Goal: Feedback & Contribution: Leave review/rating

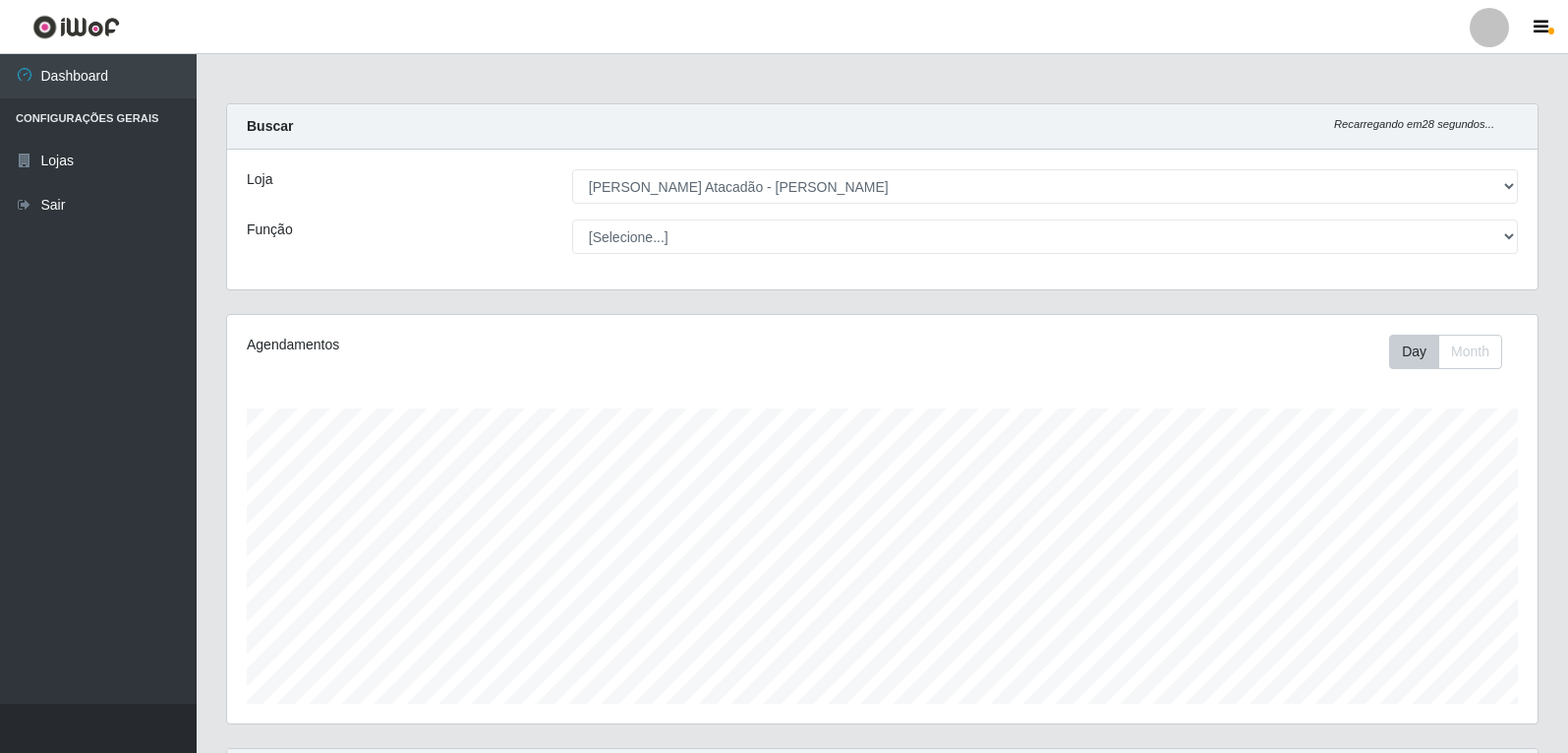
select select "523"
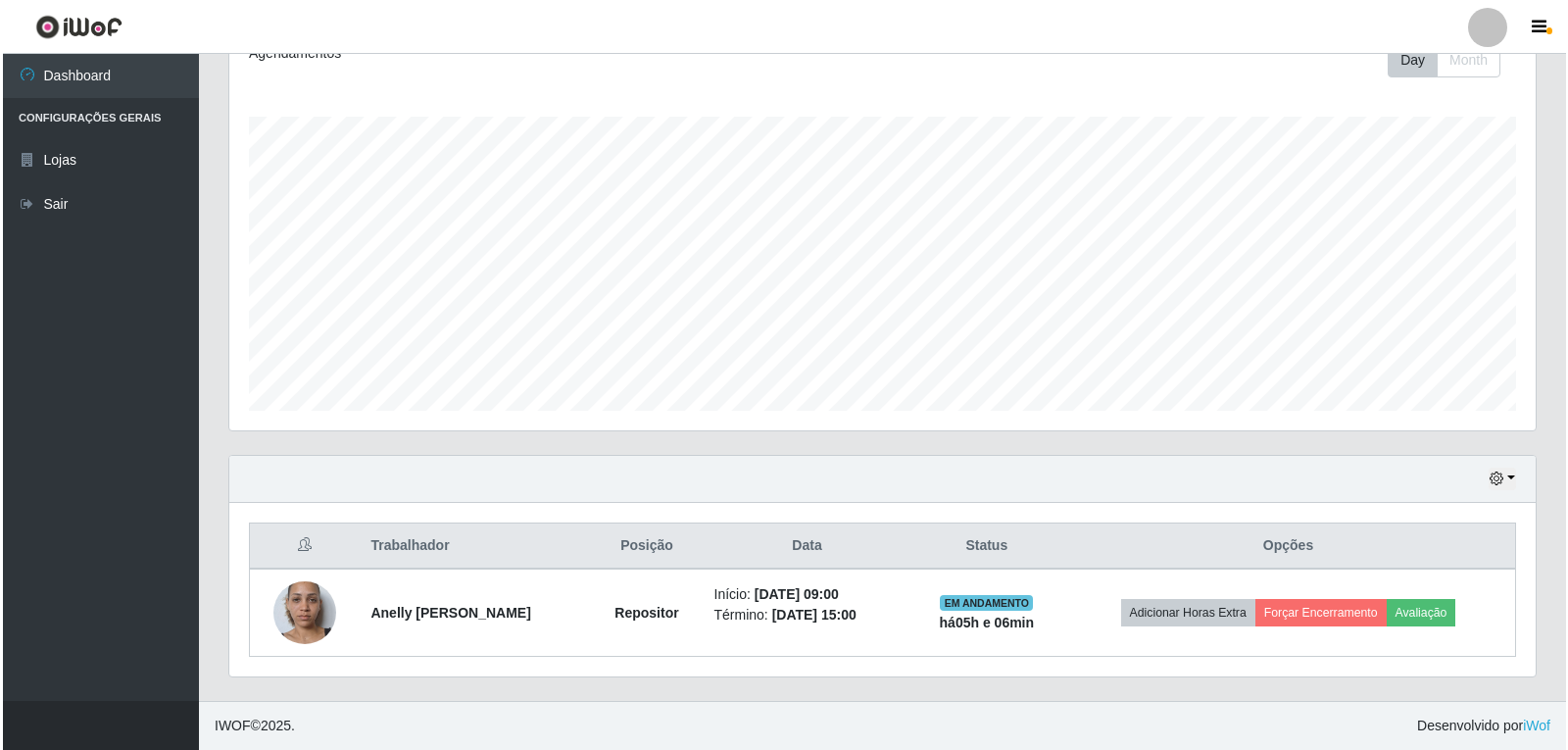
scroll to position [407, 1306]
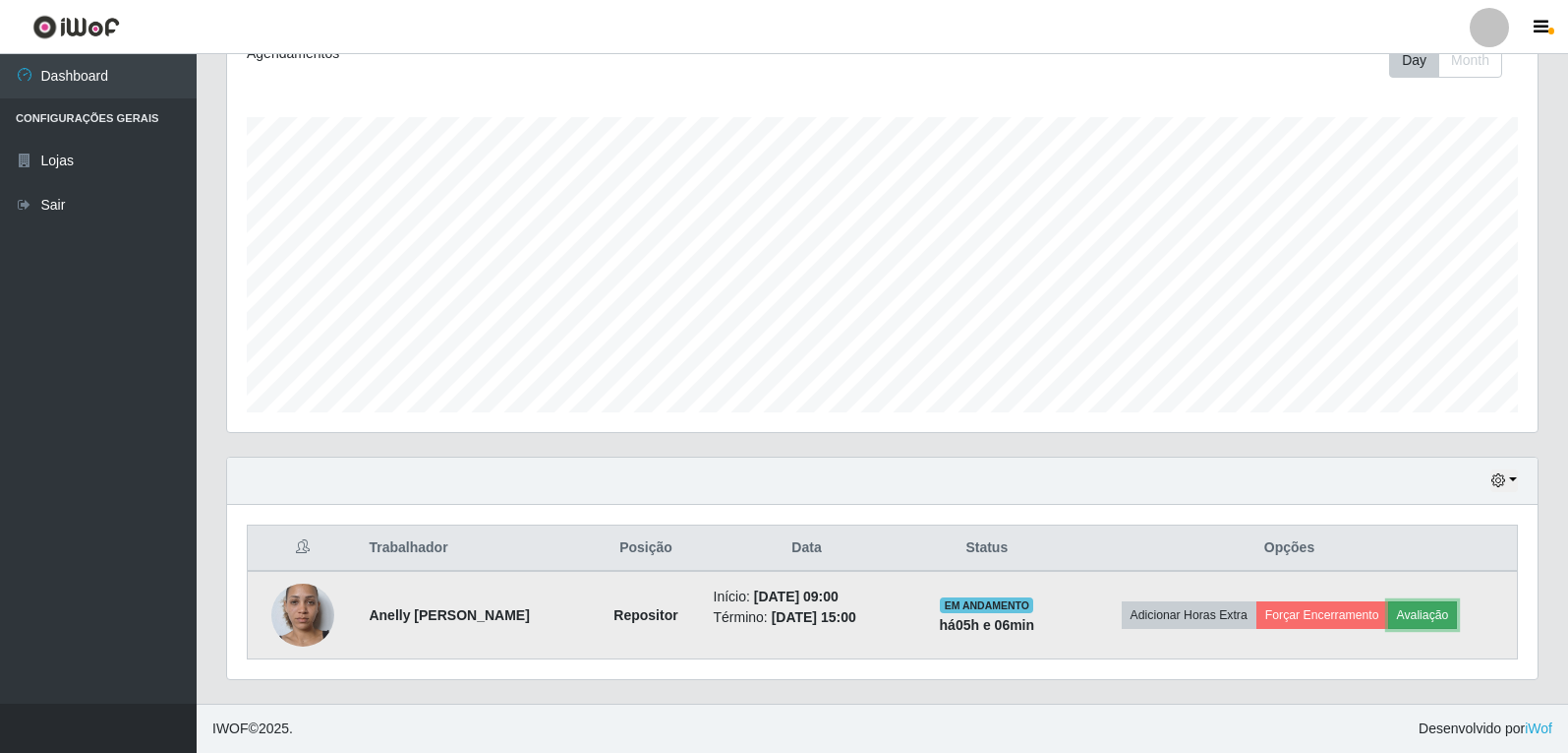
click at [1449, 616] on button "Avaliação" at bounding box center [1423, 615] width 70 height 28
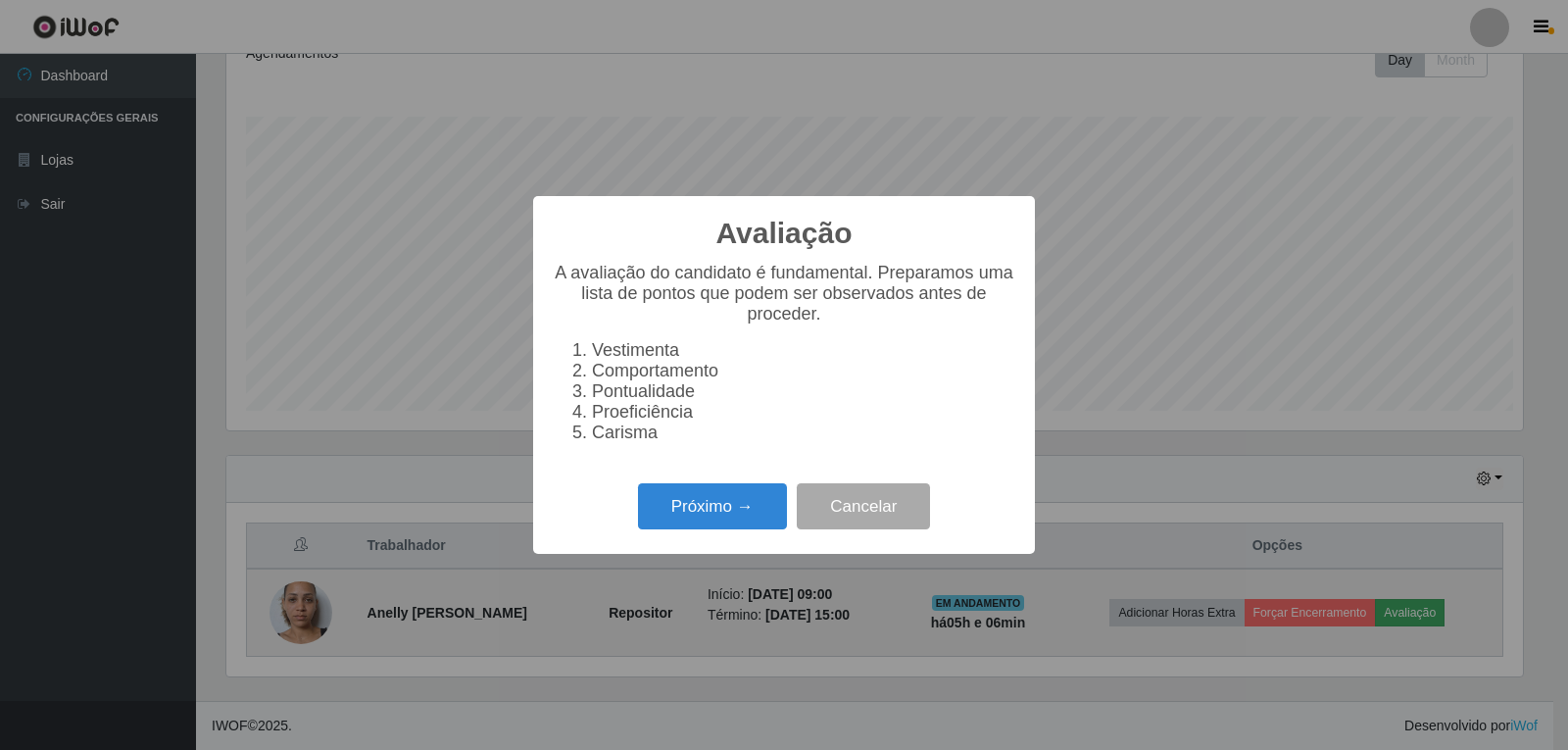
scroll to position [407, 1296]
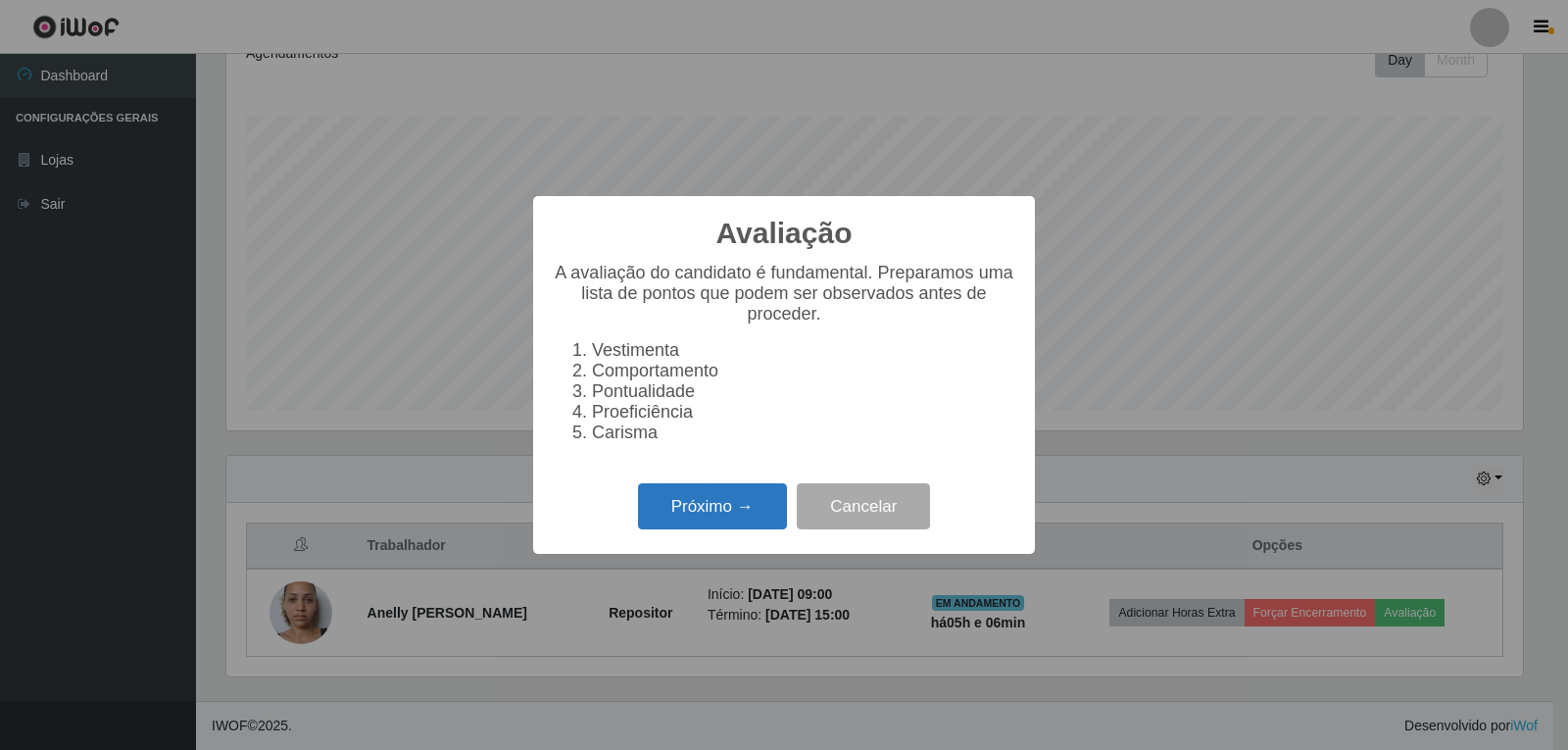
click at [683, 529] on button "Próximo →" at bounding box center [712, 506] width 149 height 46
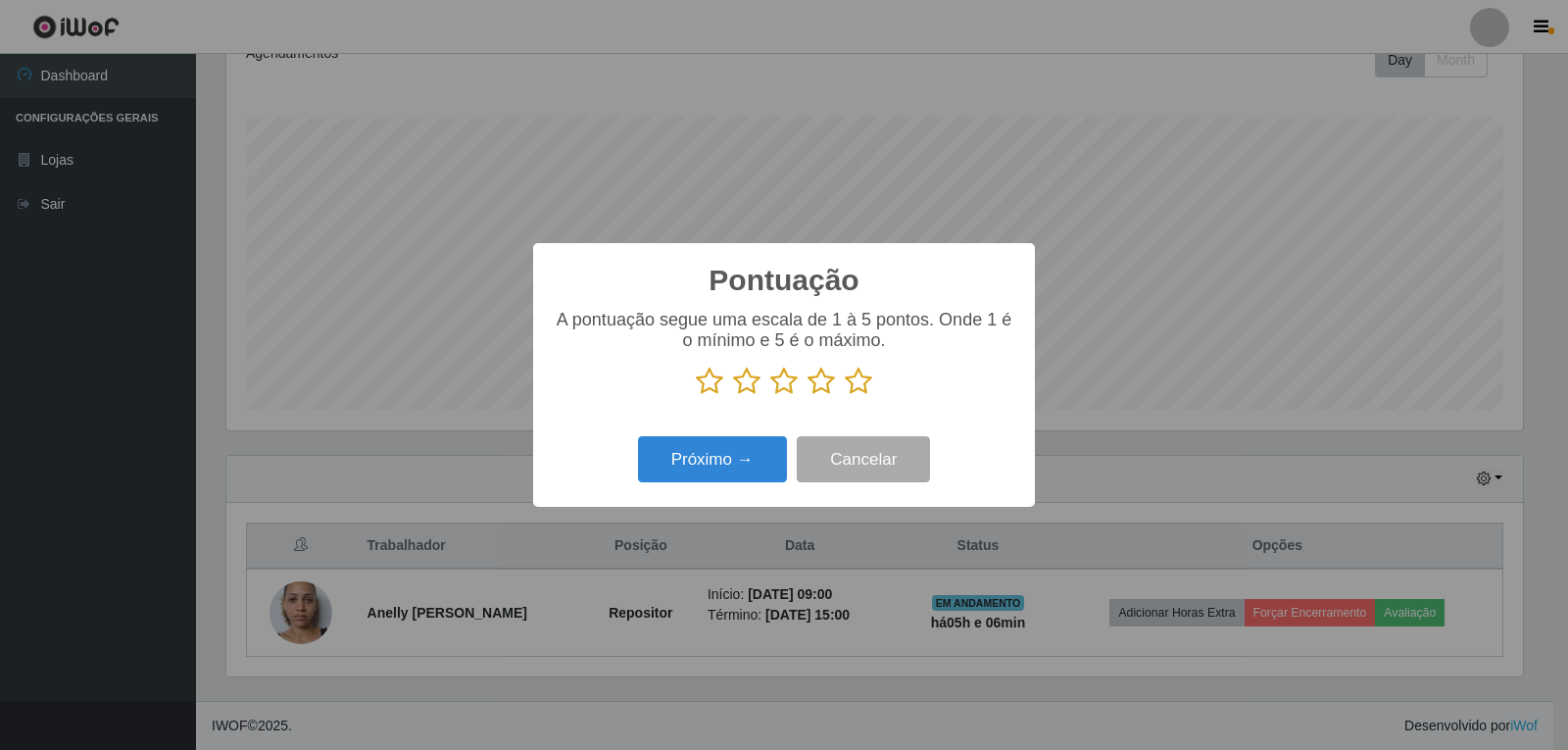
click at [853, 393] on icon at bounding box center [859, 381] width 28 height 30
click at [845, 396] on input "radio" at bounding box center [845, 396] width 0 height 0
click at [716, 466] on button "Próximo →" at bounding box center [712, 459] width 149 height 46
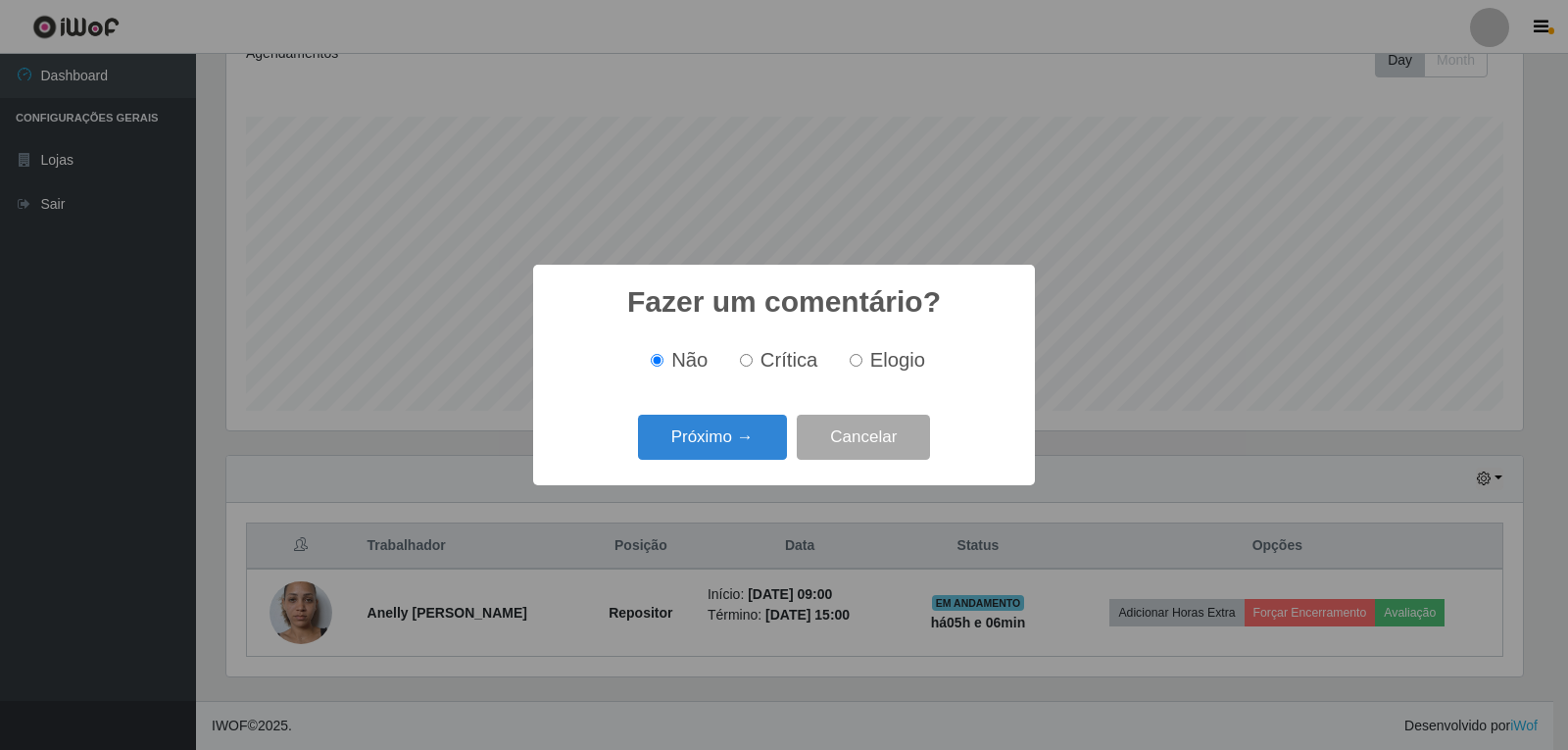
click at [856, 360] on input "Elogio" at bounding box center [856, 360] width 13 height 13
radio input "true"
click at [768, 442] on button "Próximo →" at bounding box center [712, 438] width 149 height 46
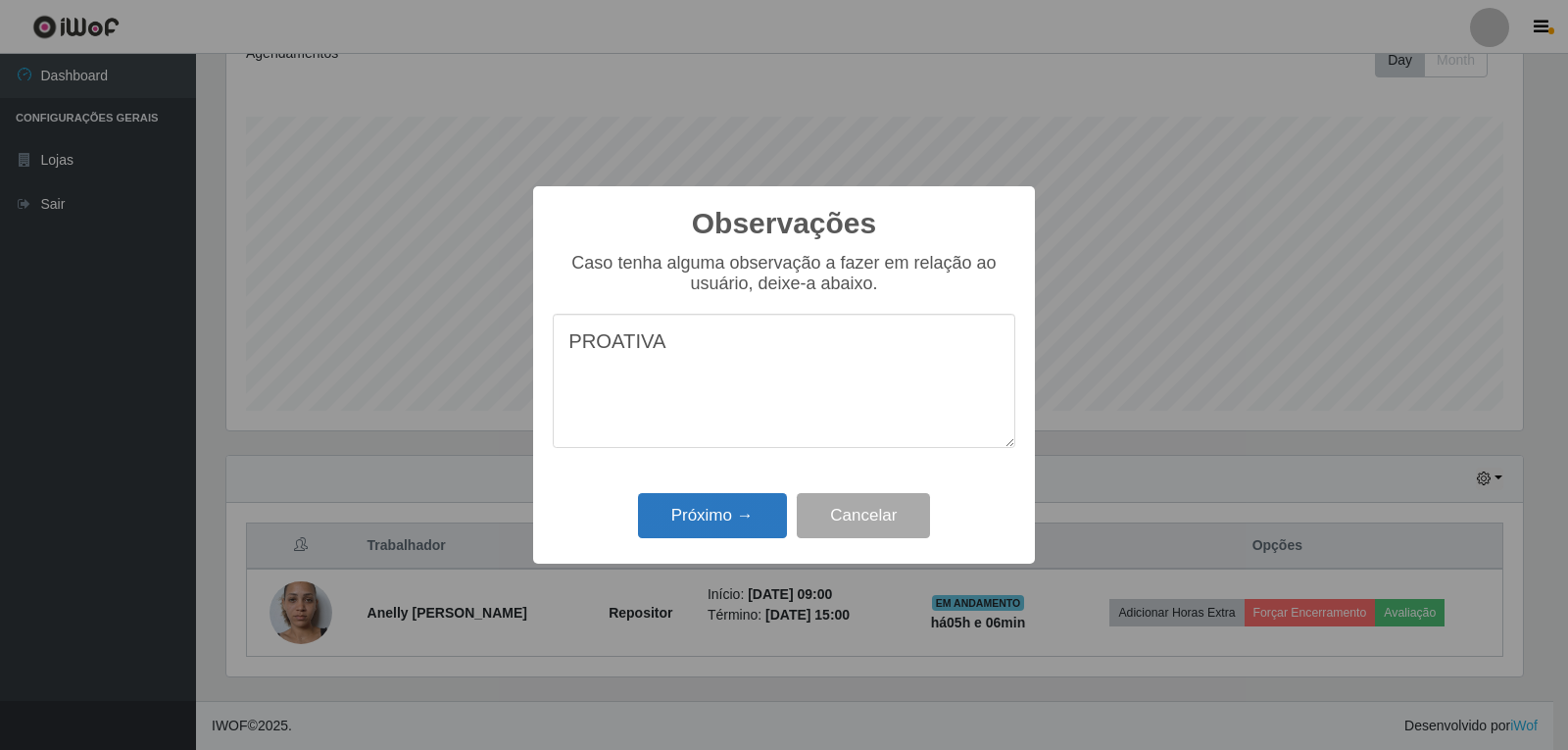
type textarea "PROATIVA"
click at [778, 522] on button "Próximo →" at bounding box center [712, 515] width 149 height 46
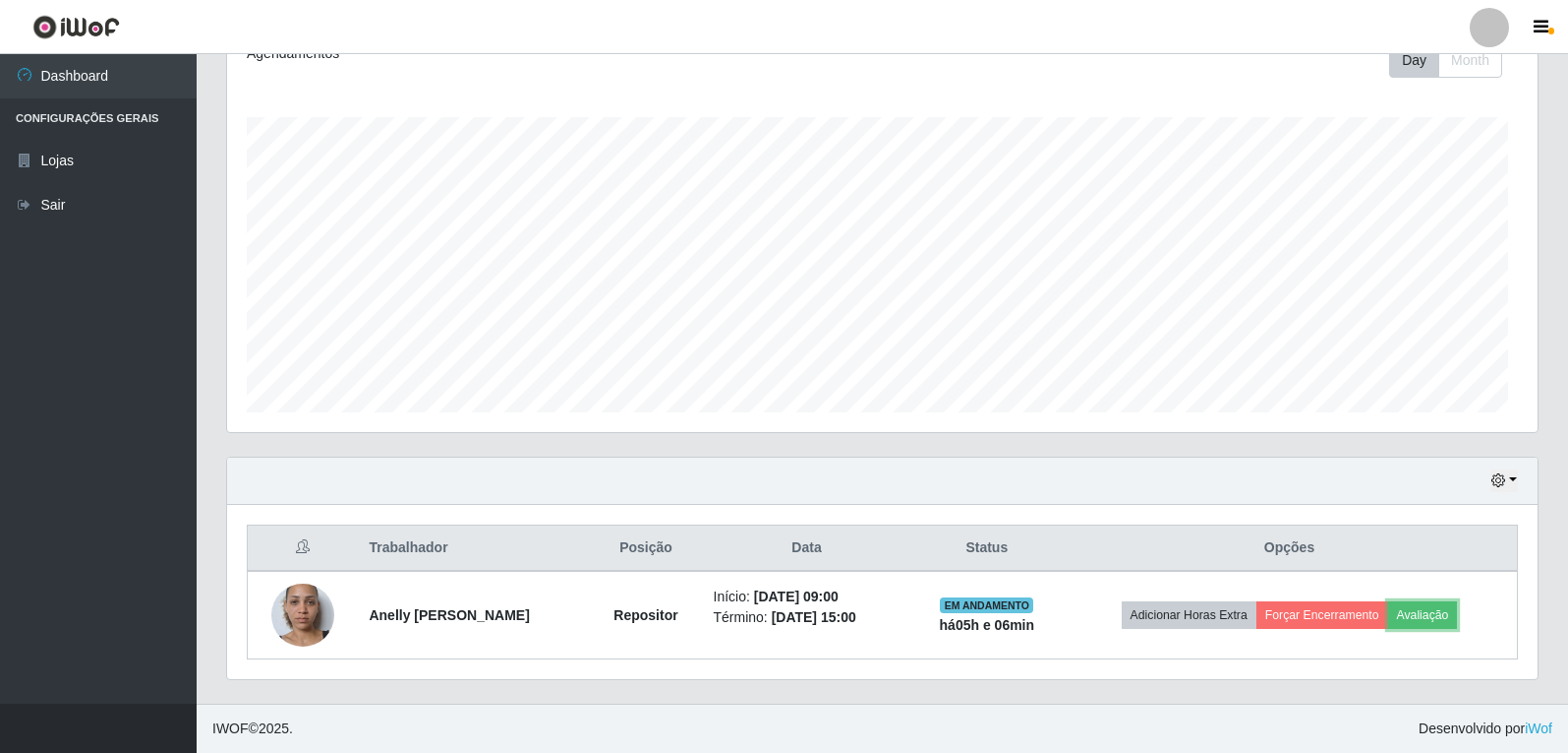
scroll to position [408, 1310]
click at [1504, 475] on icon "button" at bounding box center [1498, 480] width 14 height 14
click at [1446, 414] on button "1 Semana" at bounding box center [1439, 406] width 156 height 41
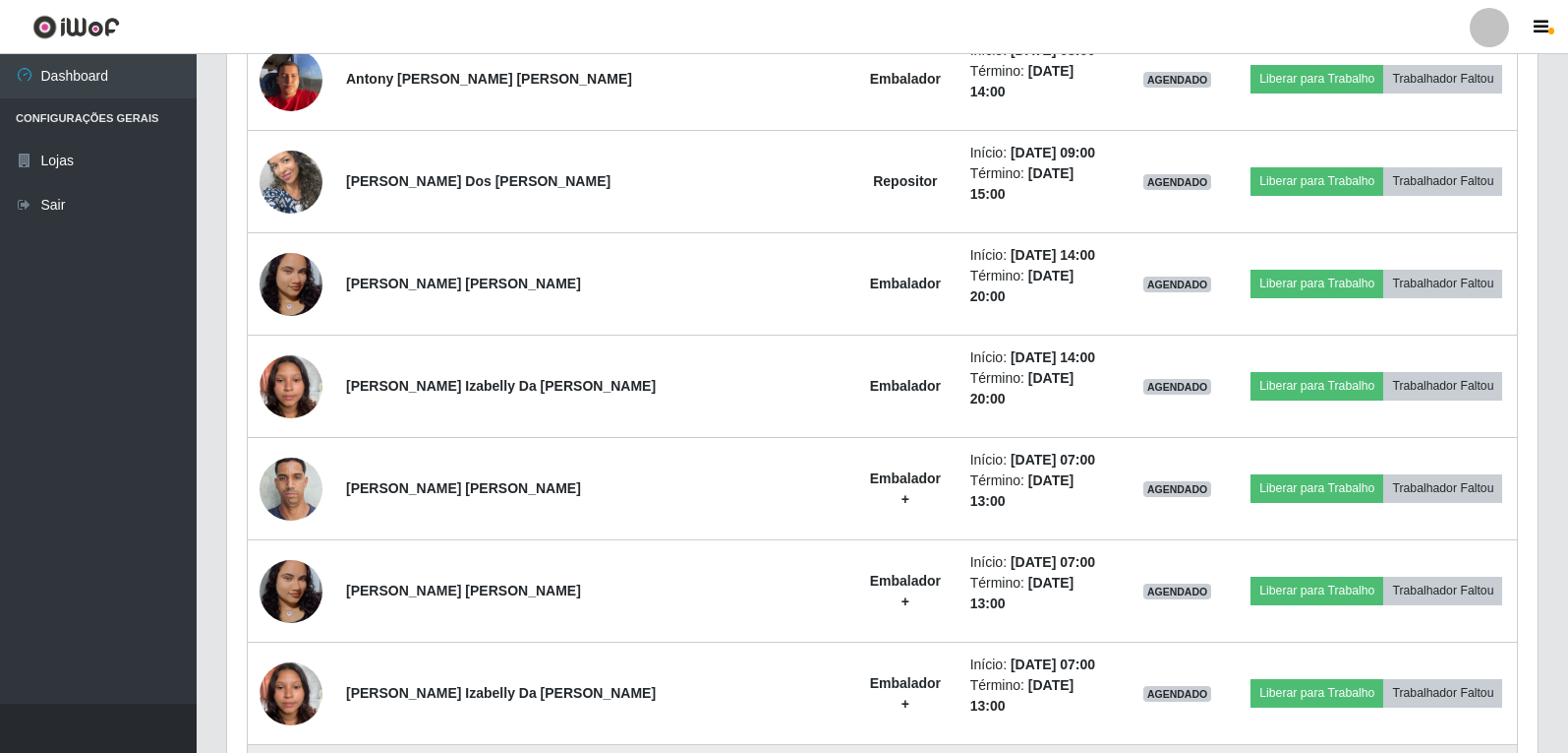
scroll to position [1176, 0]
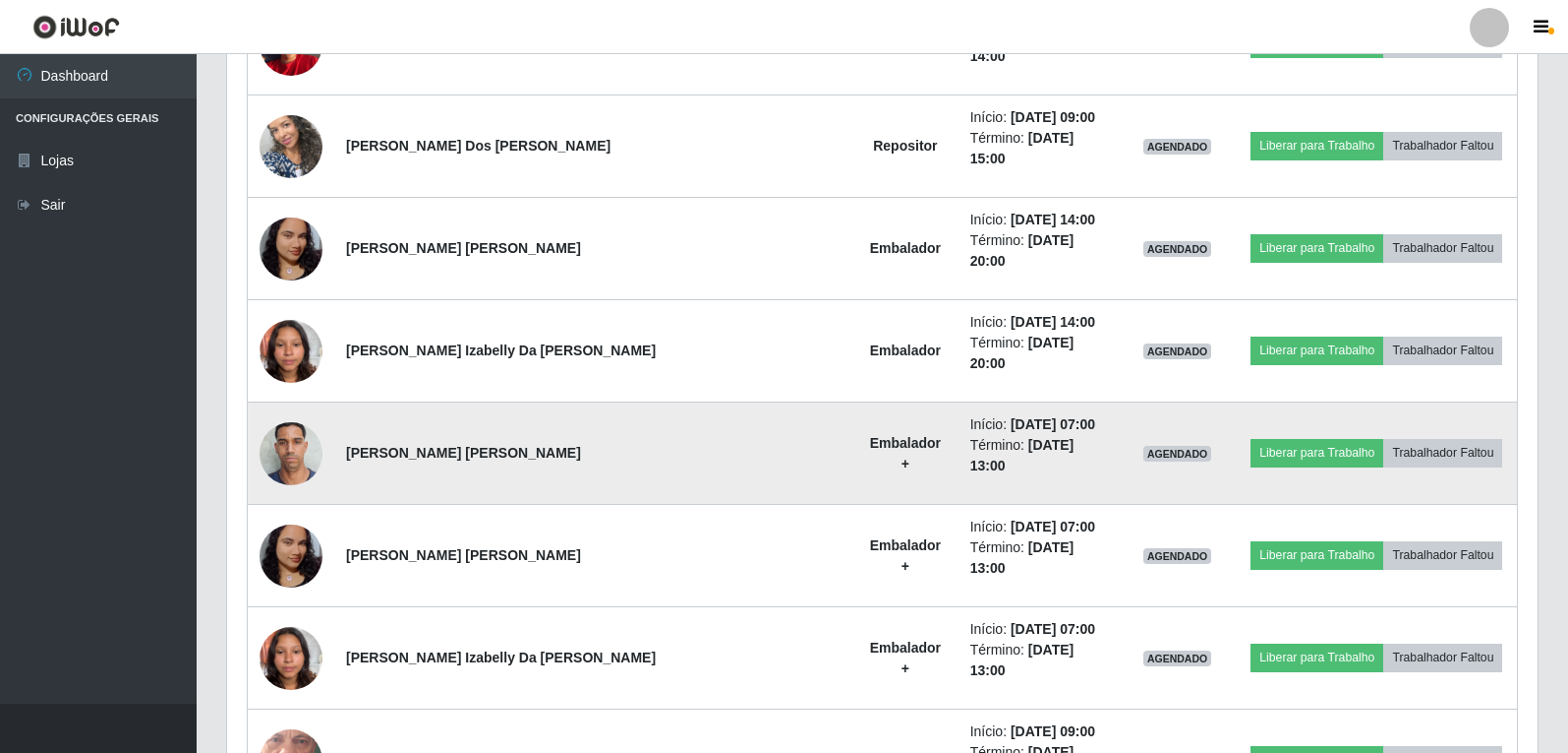
click at [290, 411] on img at bounding box center [290, 453] width 63 height 84
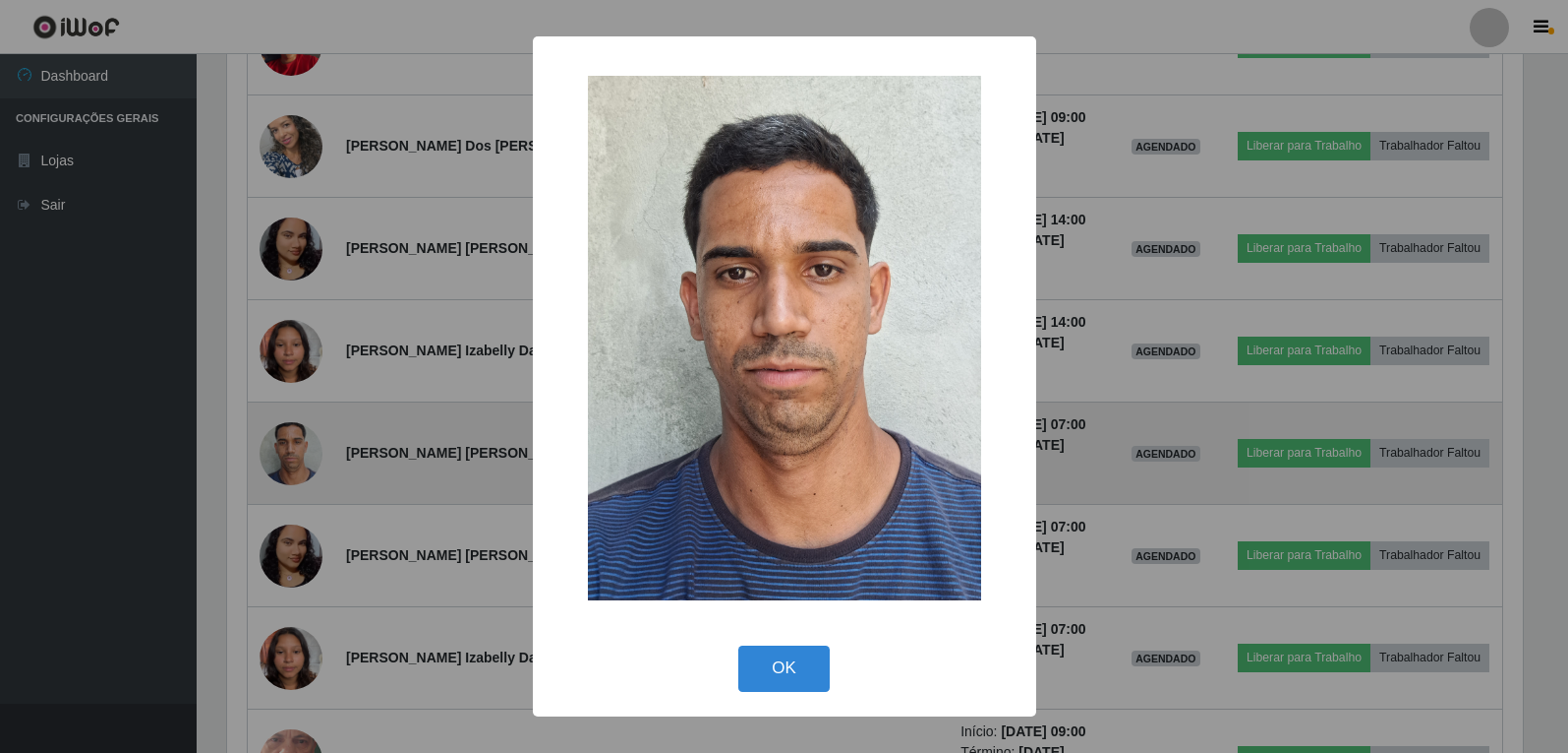
scroll to position [408, 1301]
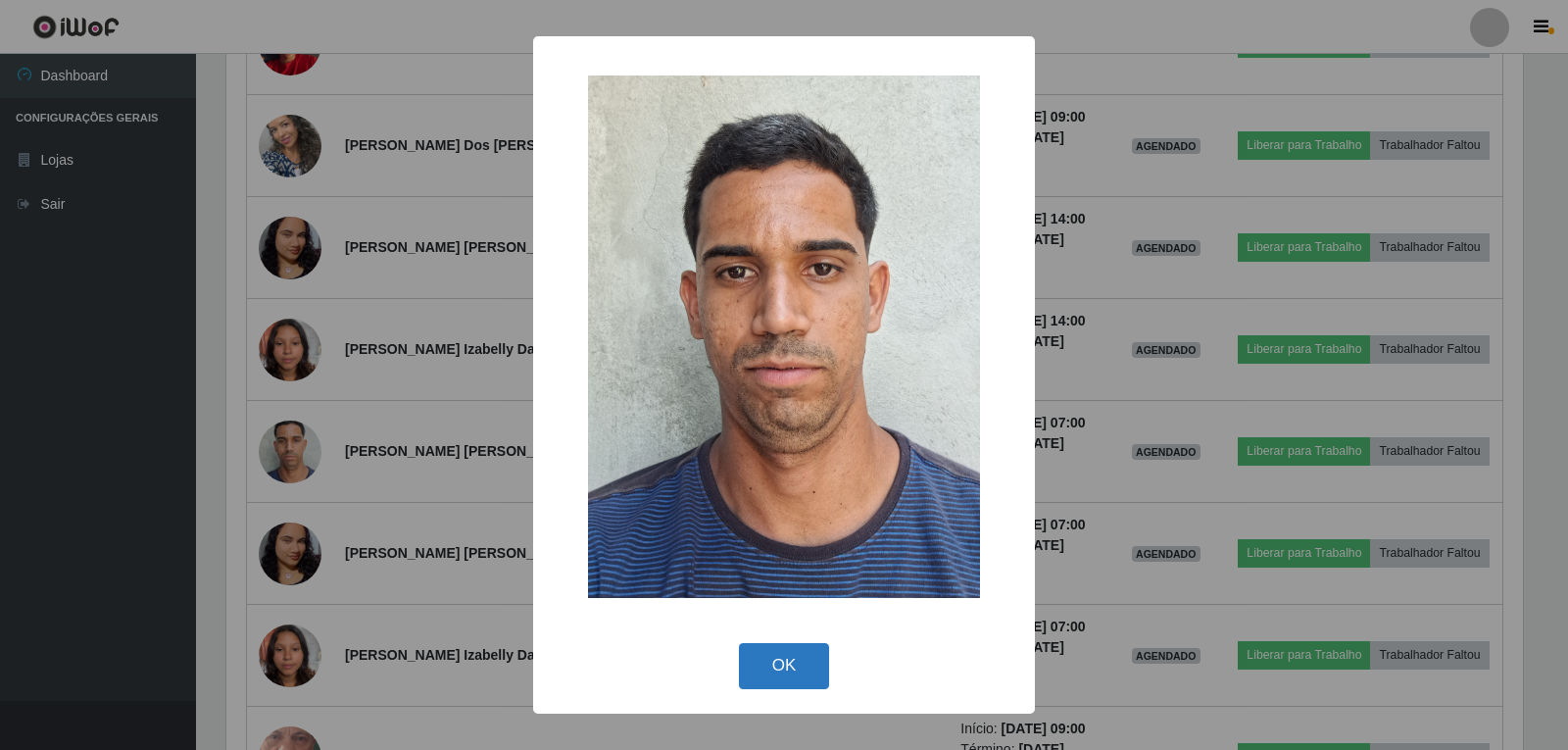
click at [760, 670] on button "OK" at bounding box center [785, 665] width 92 height 46
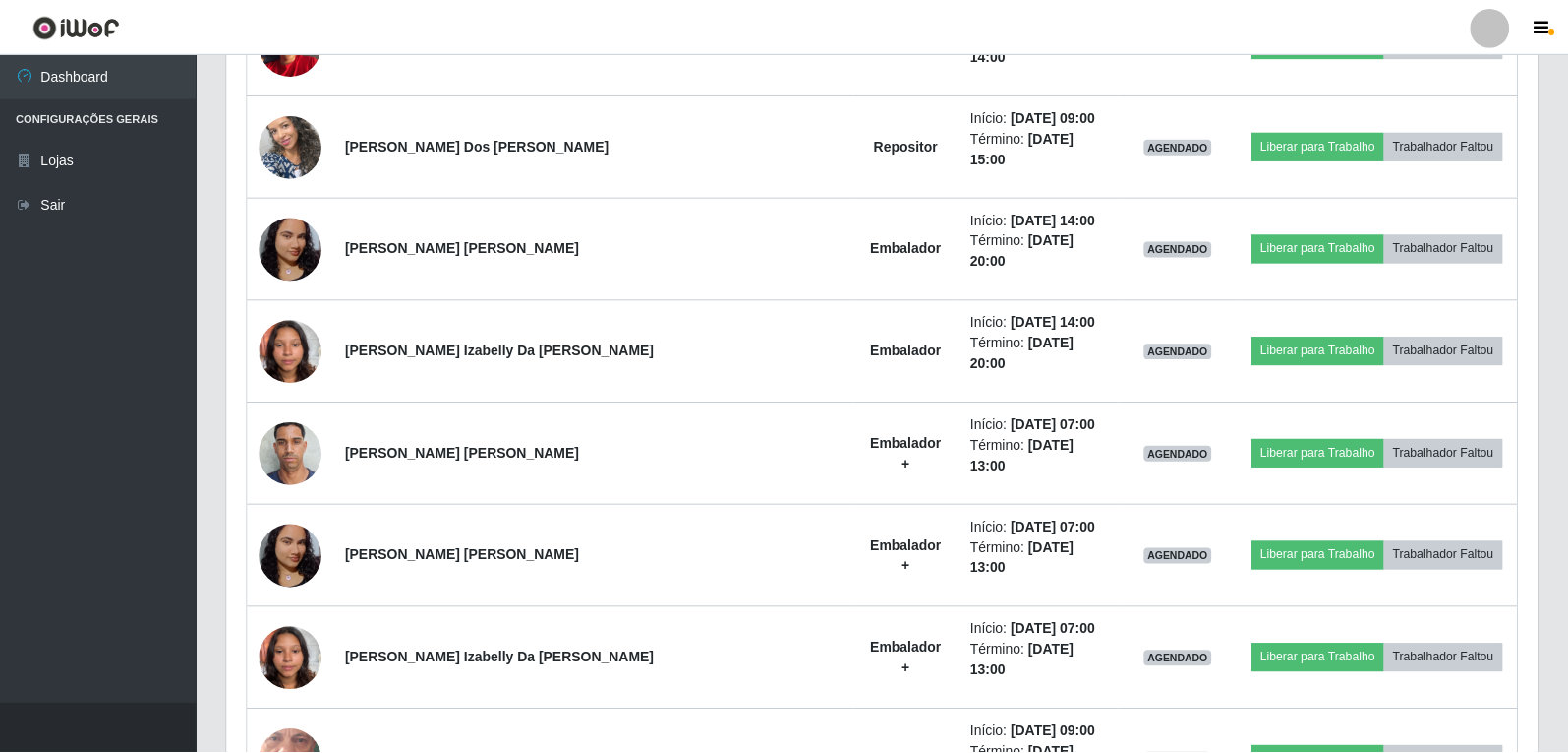
scroll to position [408, 1310]
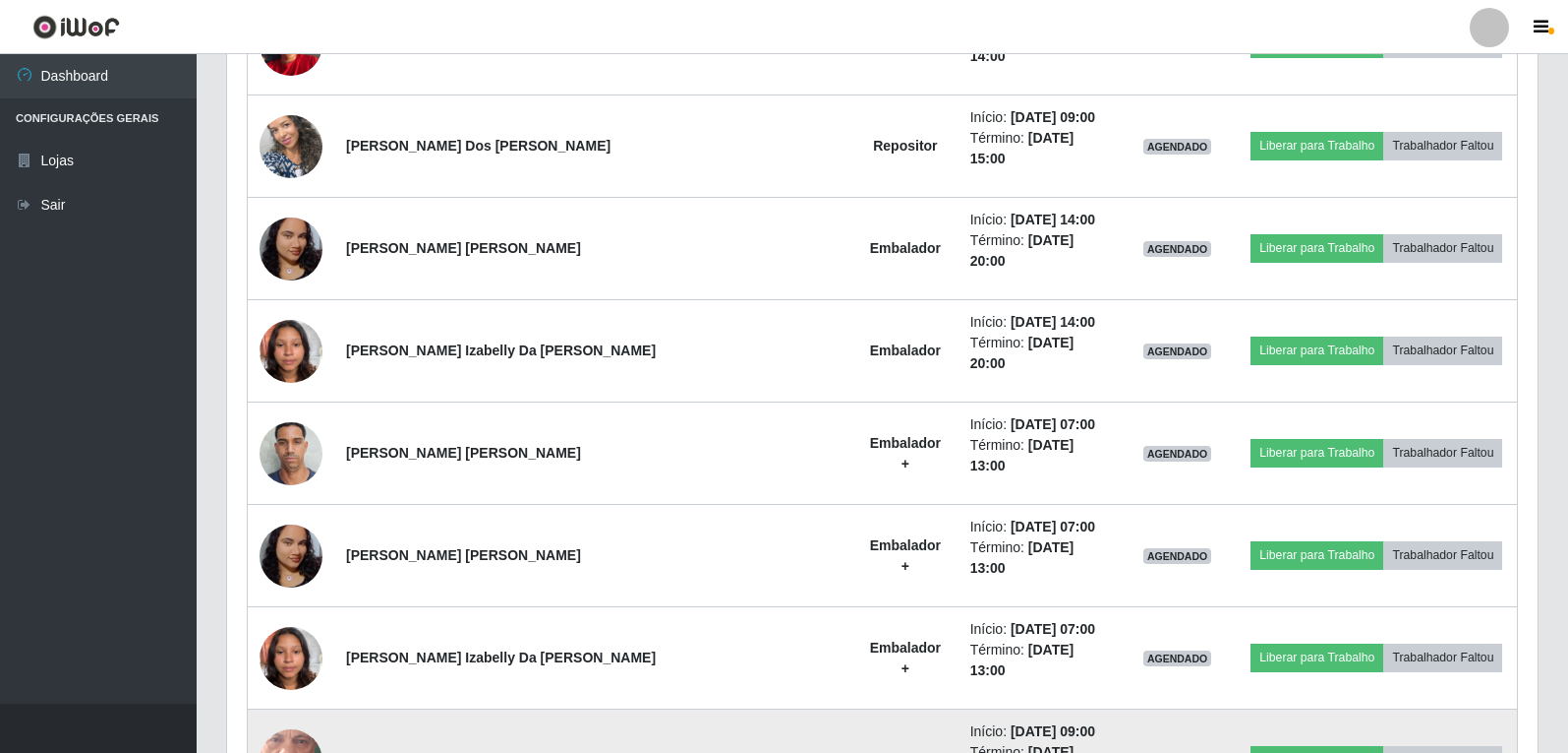
click at [307, 690] on img at bounding box center [290, 760] width 63 height 140
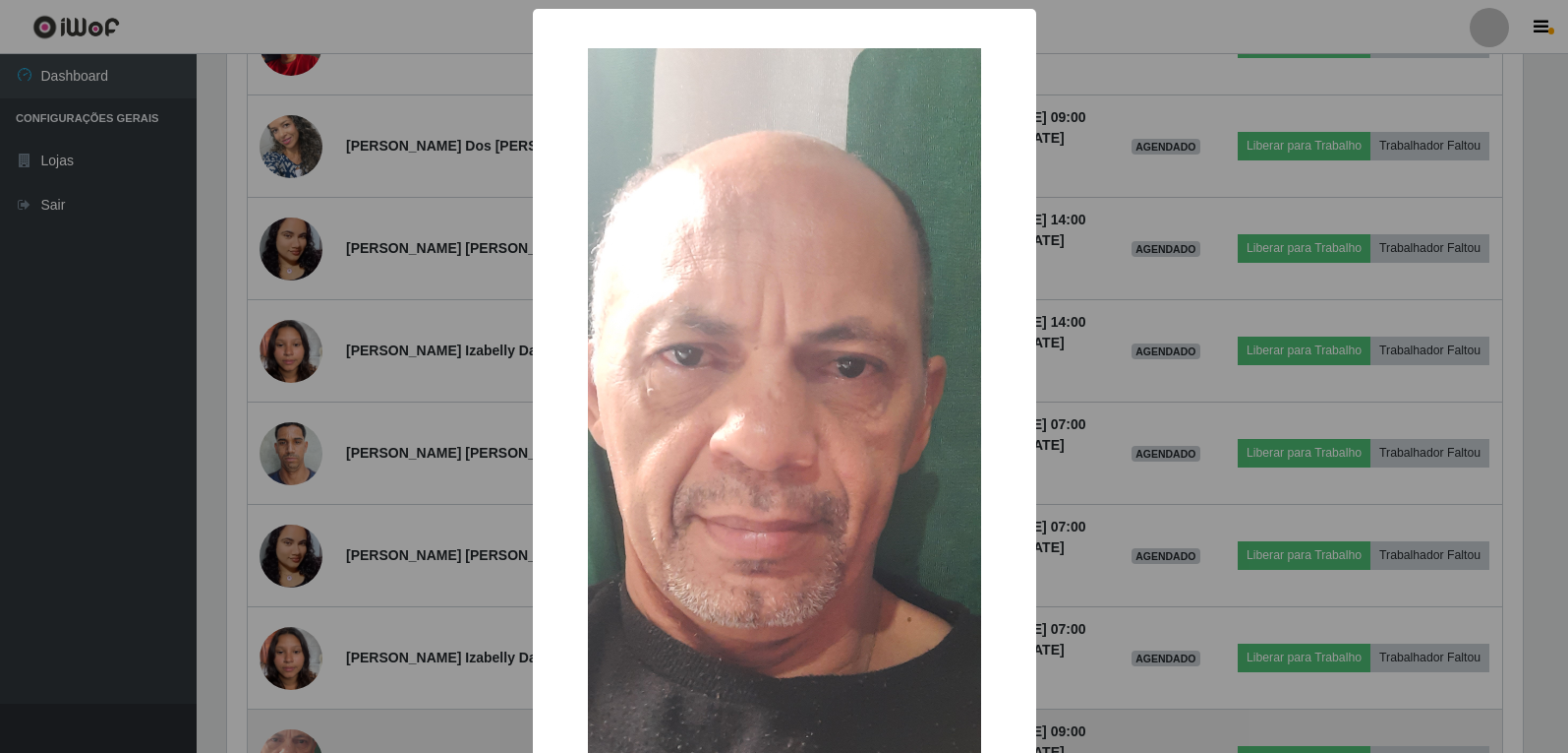
scroll to position [408, 1301]
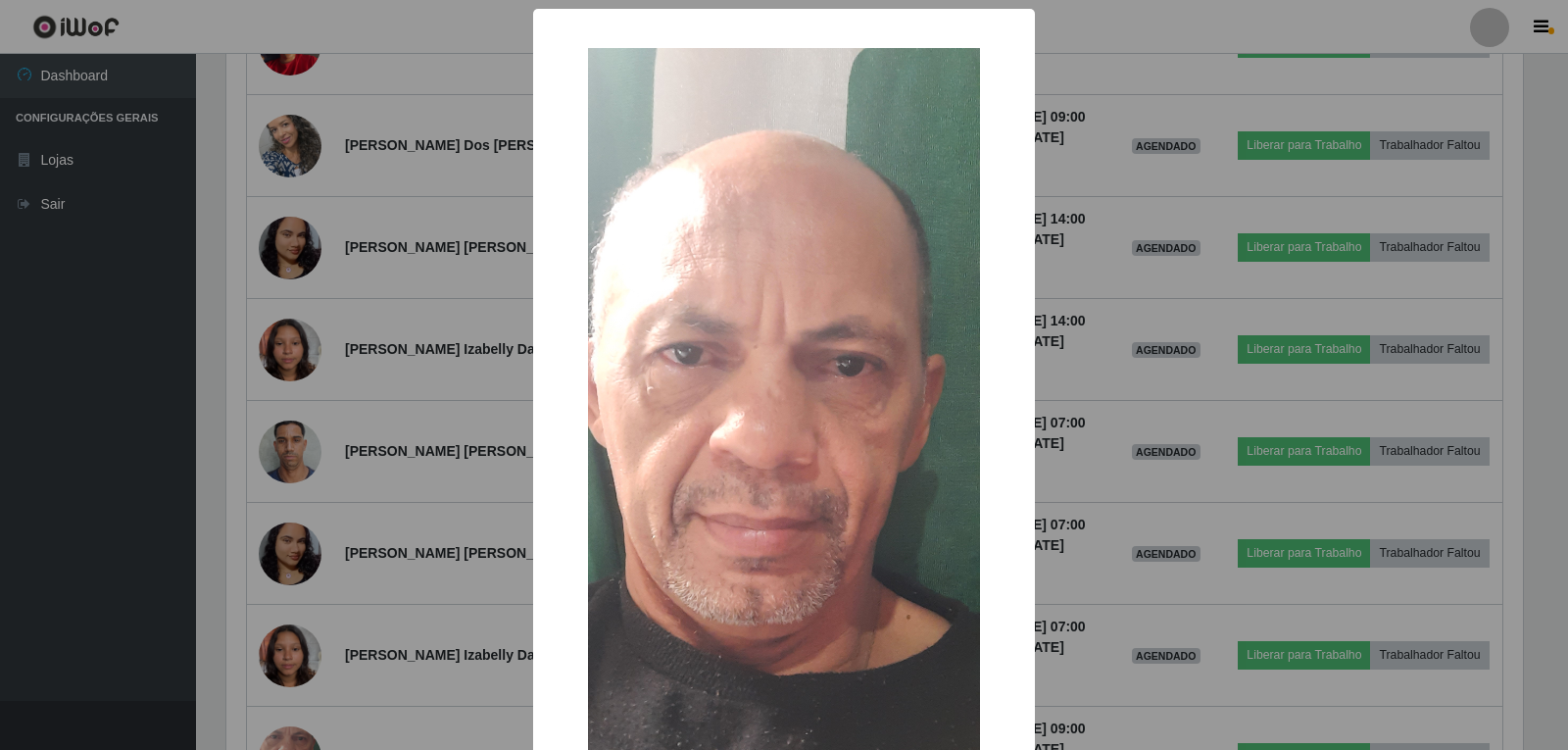
click at [1133, 195] on div "× OK Cancel" at bounding box center [784, 375] width 1568 height 750
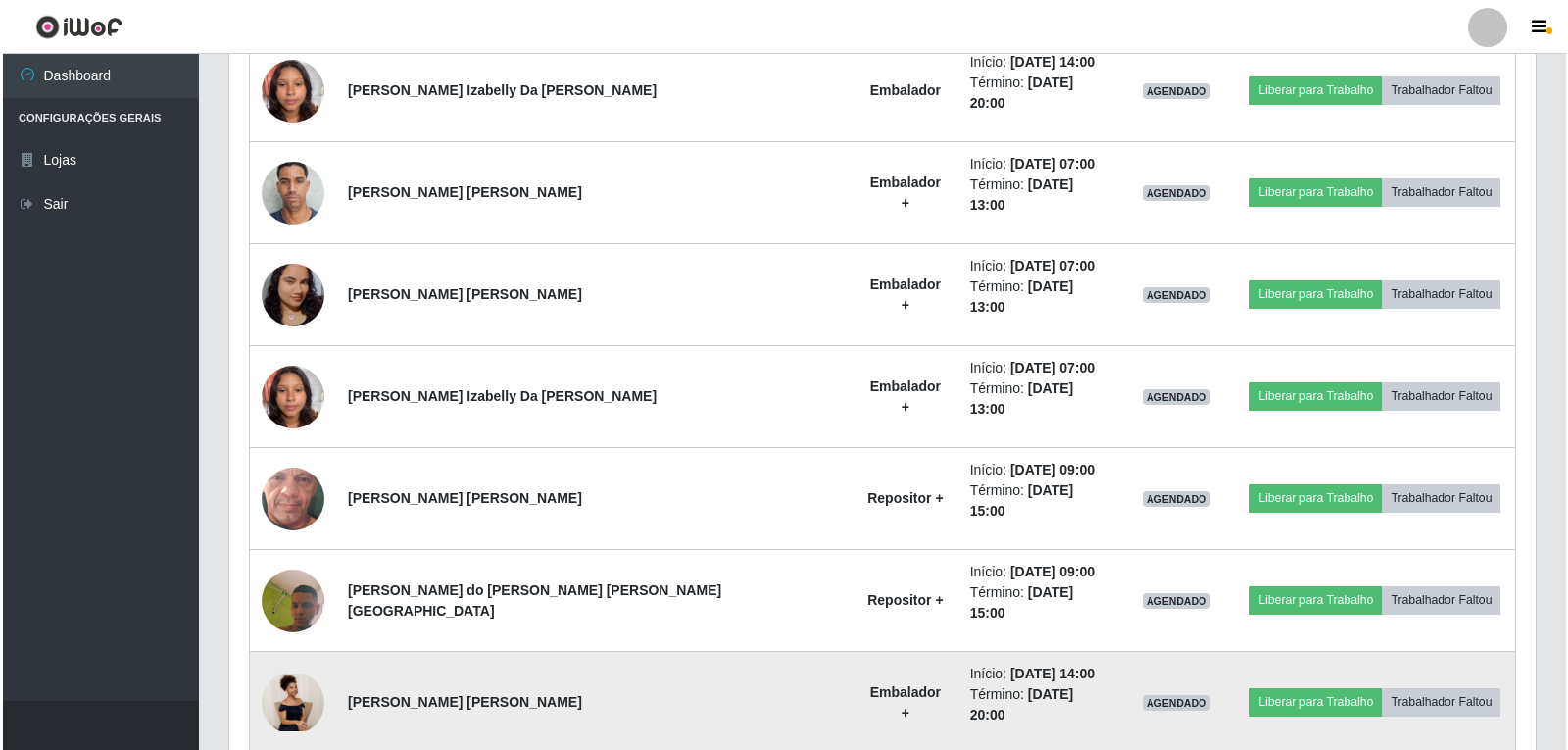
scroll to position [1466, 0]
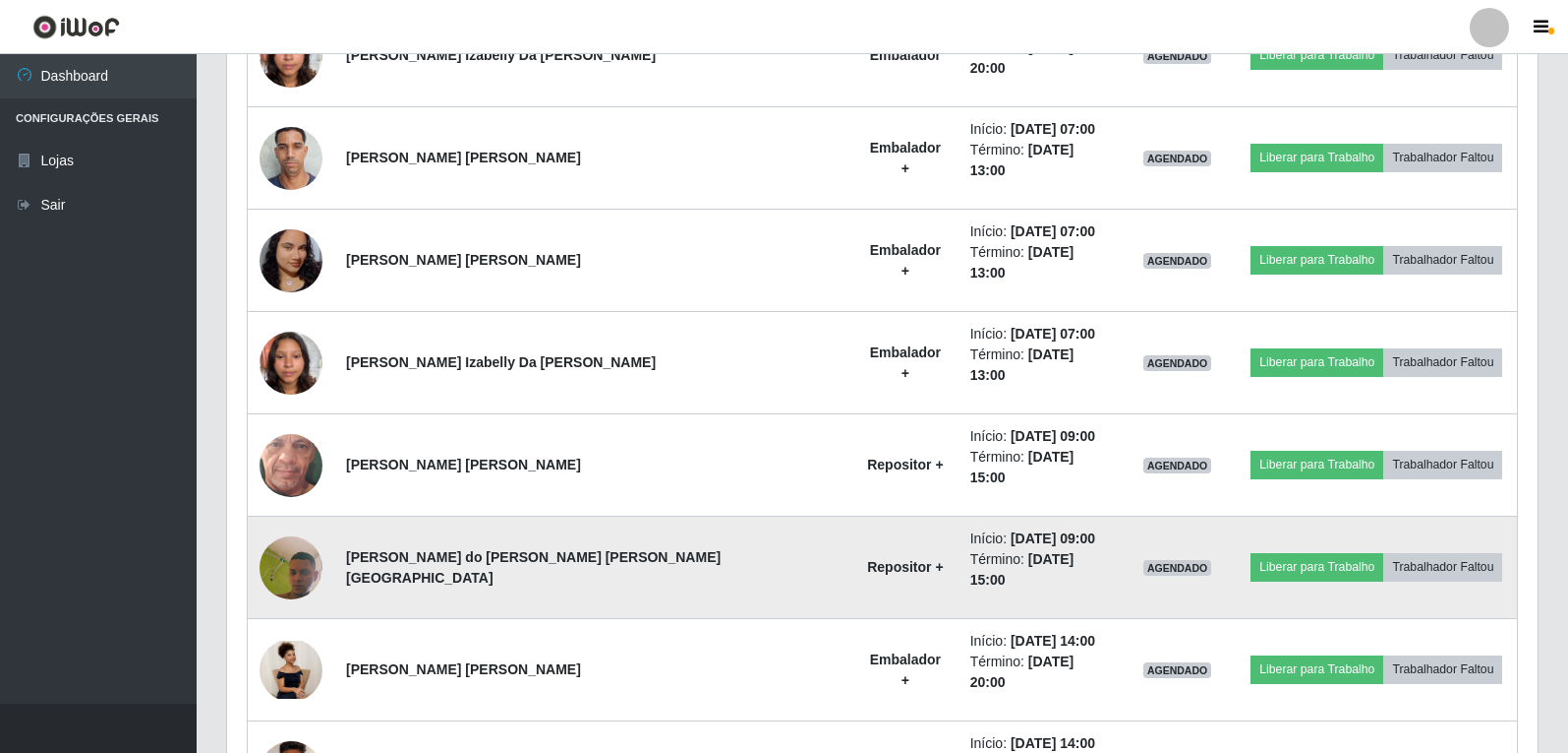
click at [309, 496] on img at bounding box center [290, 566] width 63 height 141
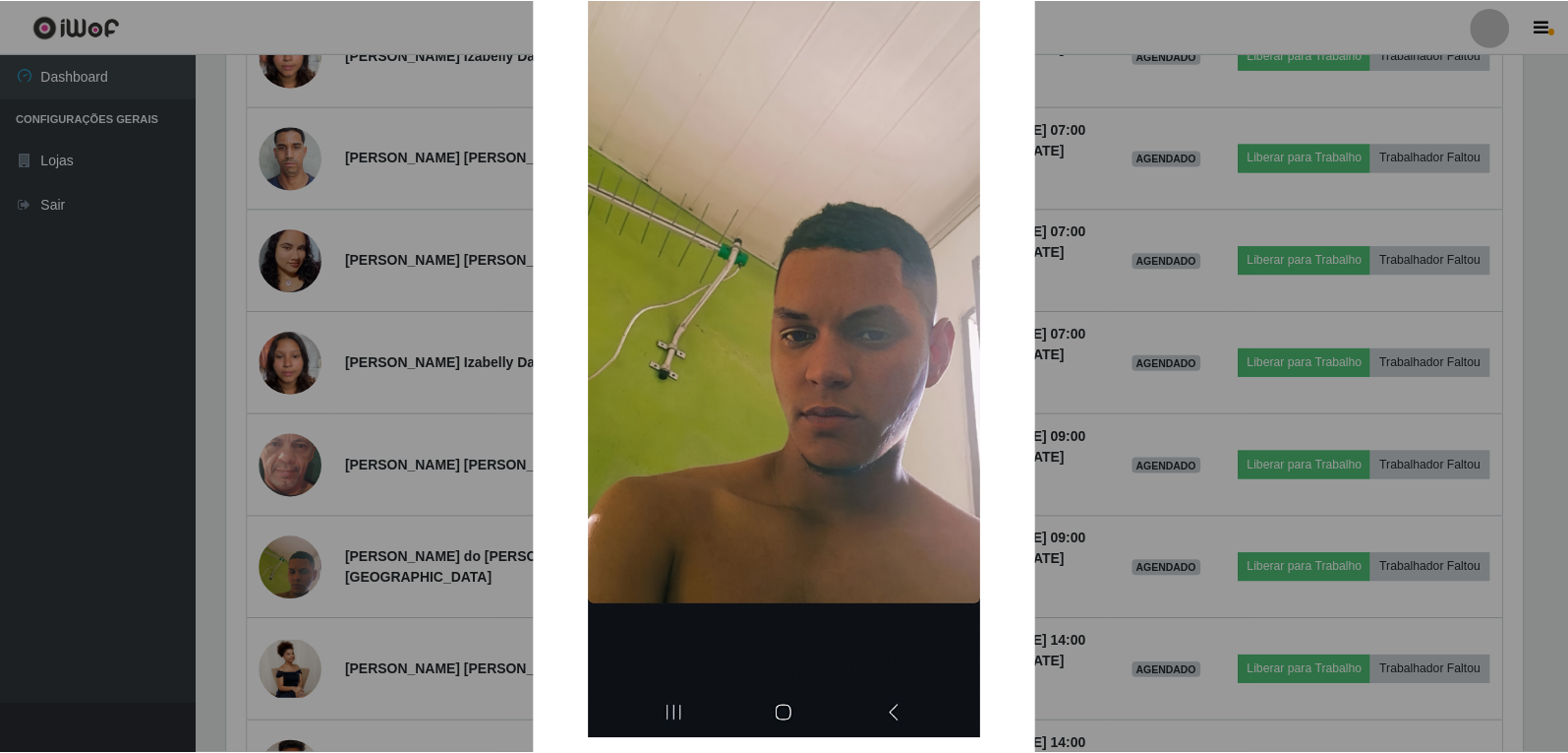
scroll to position [197, 0]
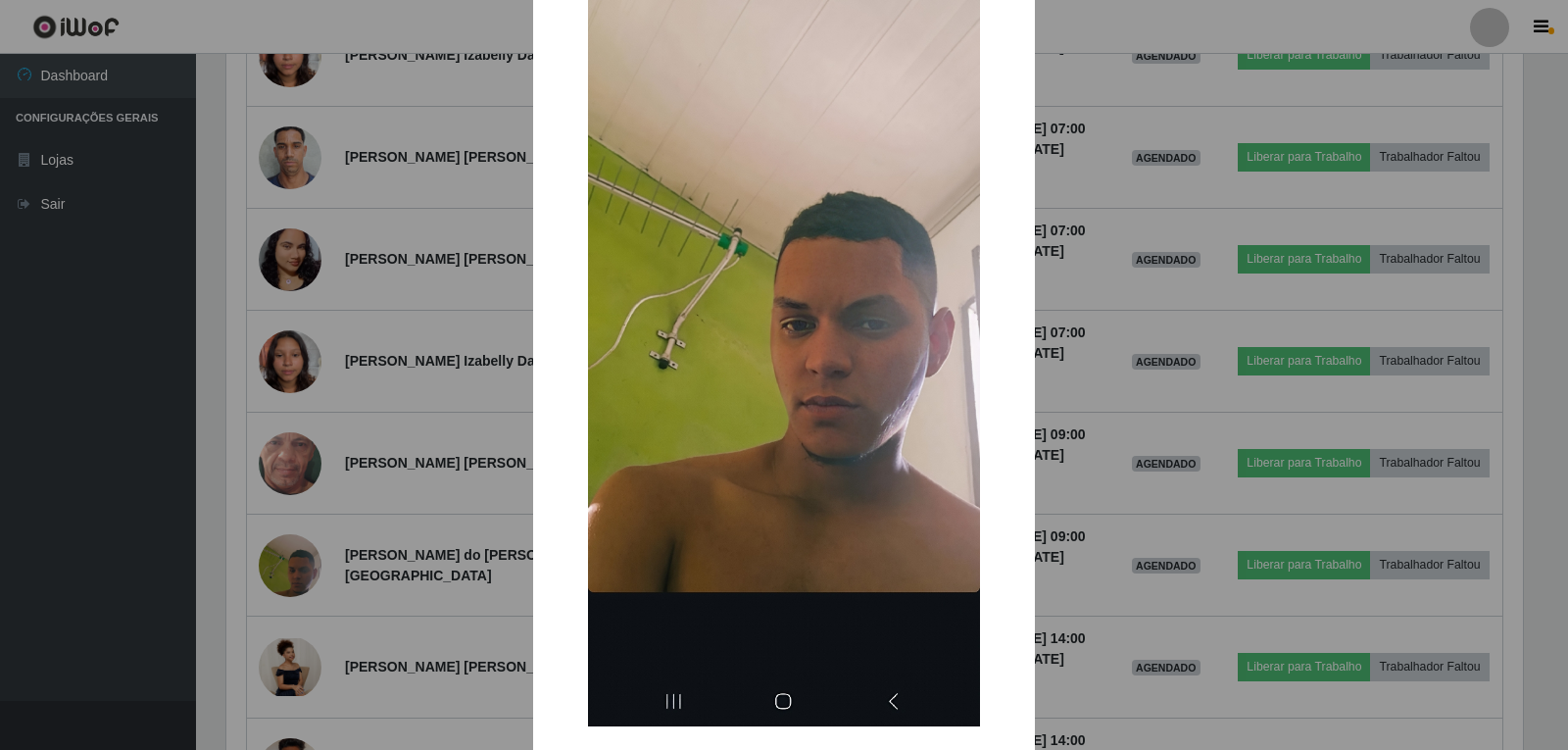
click at [252, 520] on div "× OK Cancel" at bounding box center [784, 375] width 1568 height 750
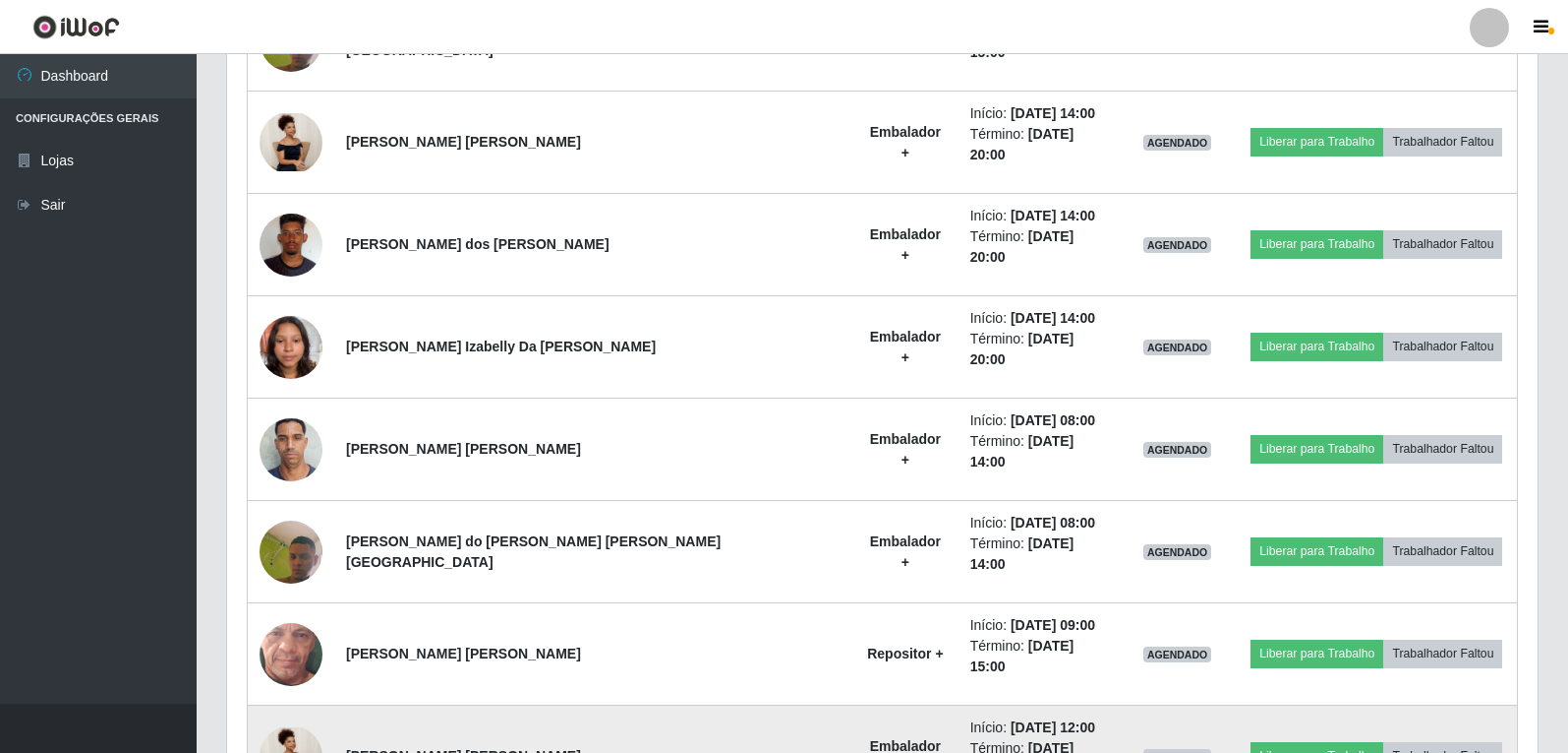
scroll to position [2062, 0]
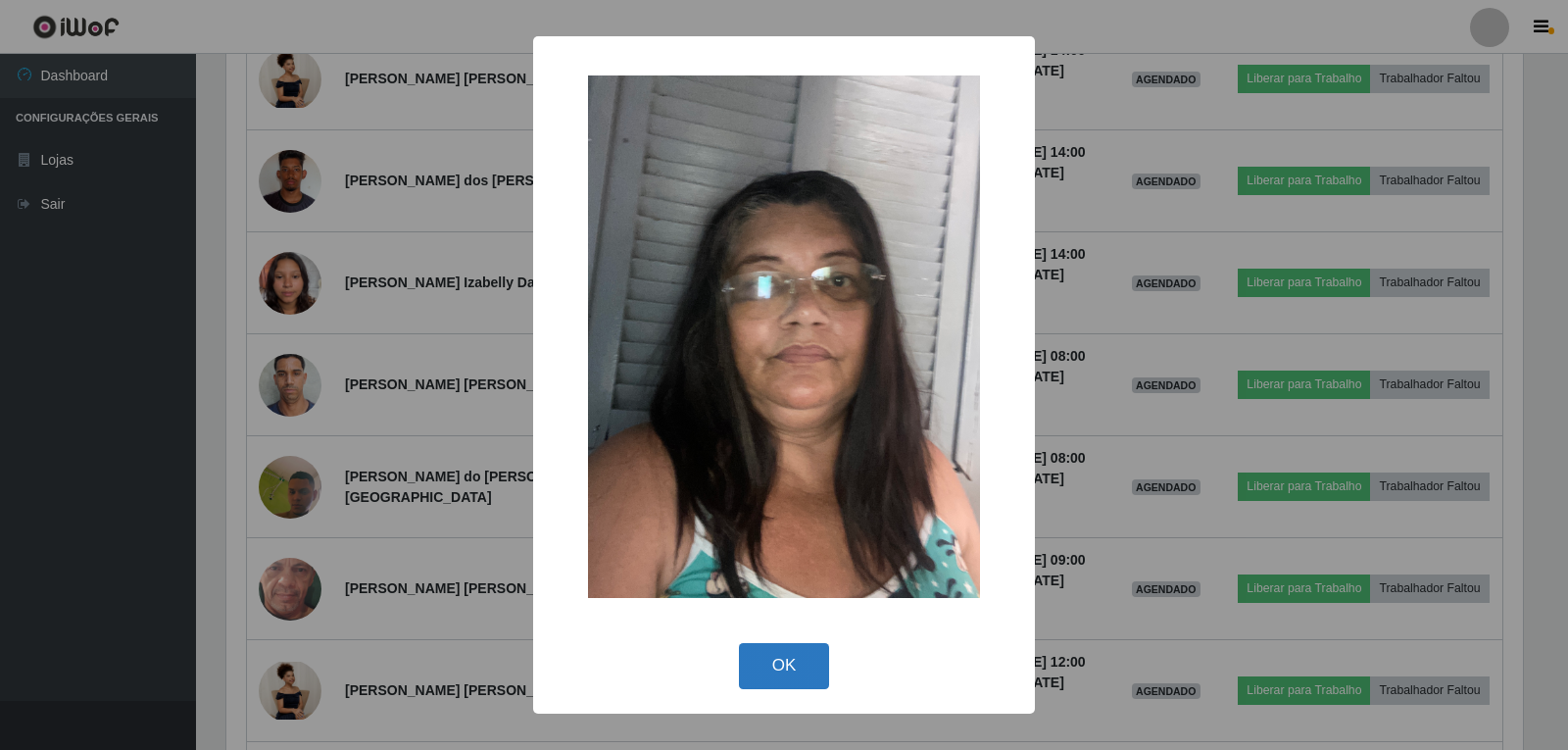
click at [761, 686] on button "OK" at bounding box center [785, 665] width 92 height 46
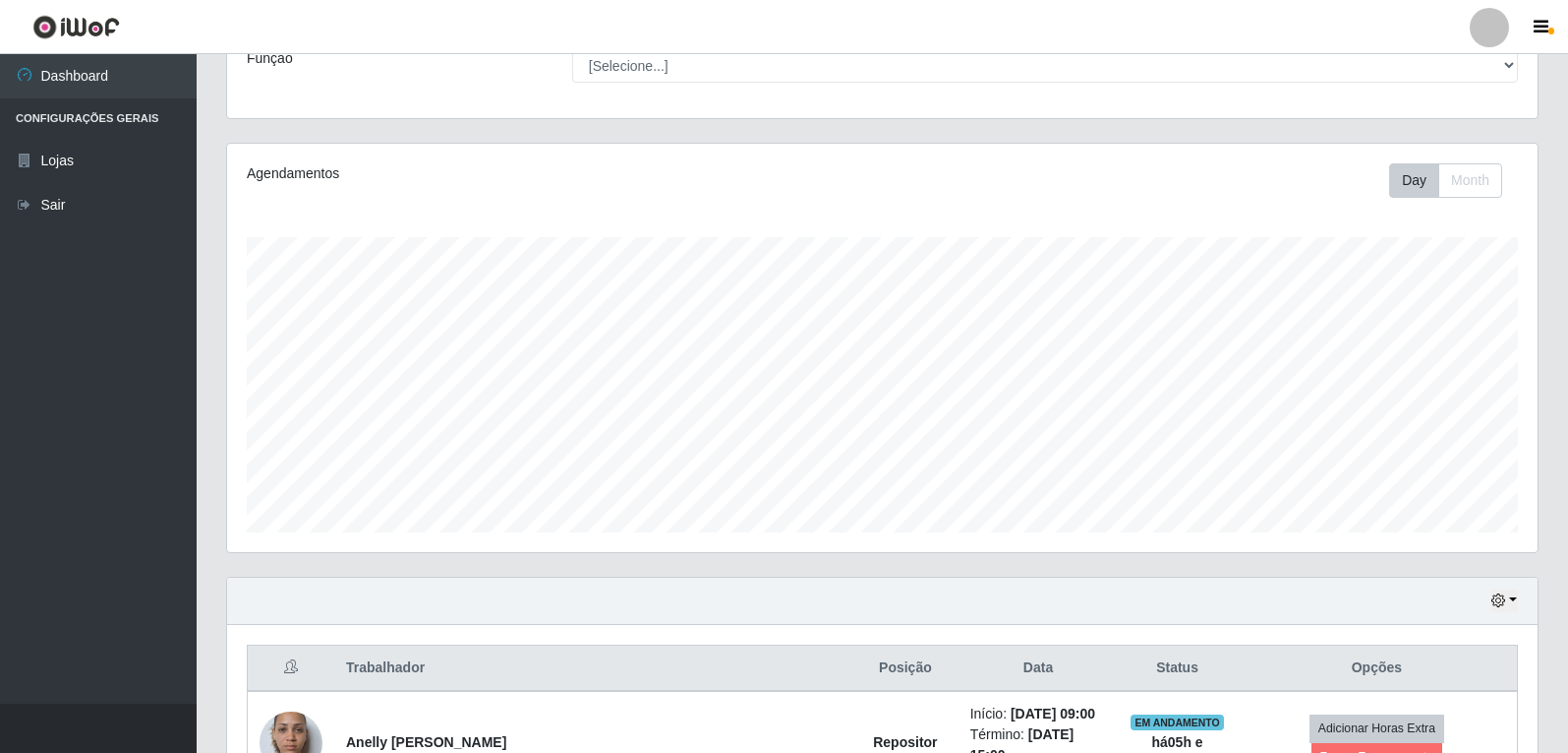
scroll to position [0, 0]
